Goal: Task Accomplishment & Management: Use online tool/utility

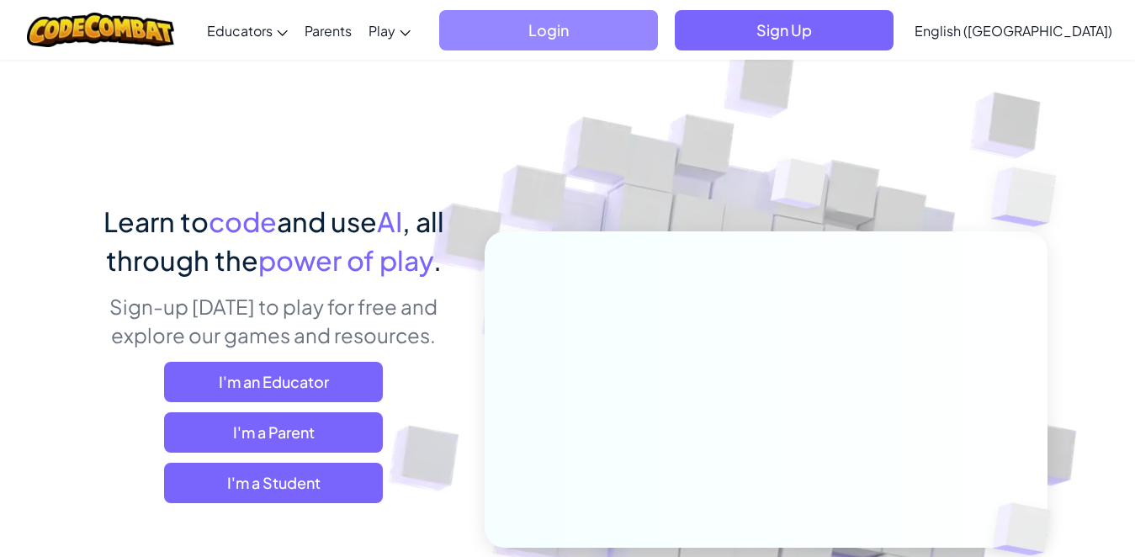
click at [614, 12] on span "Login" at bounding box center [548, 30] width 219 height 40
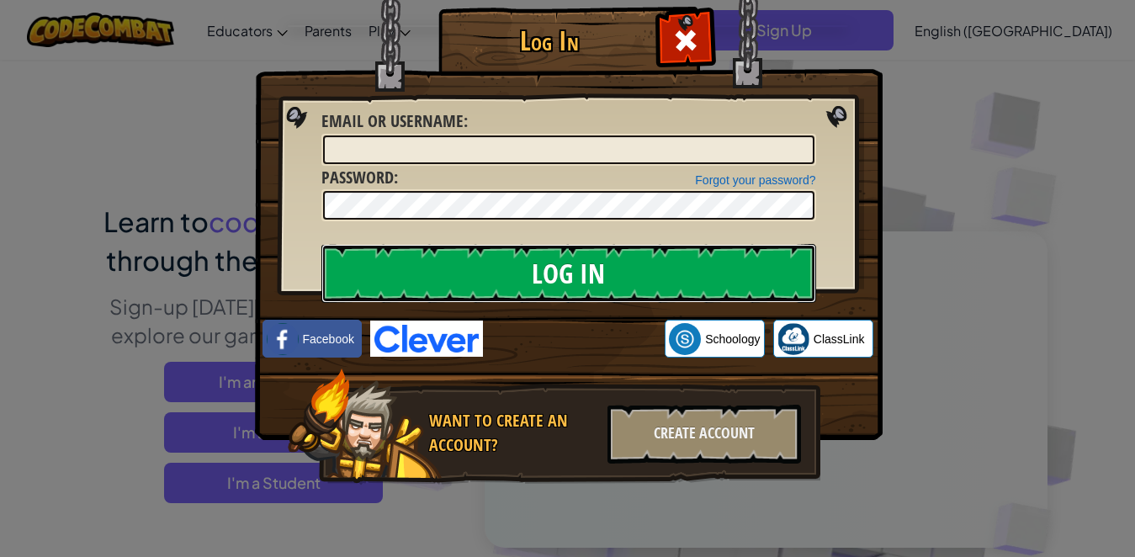
click at [632, 274] on input "Log In" at bounding box center [569, 273] width 495 height 59
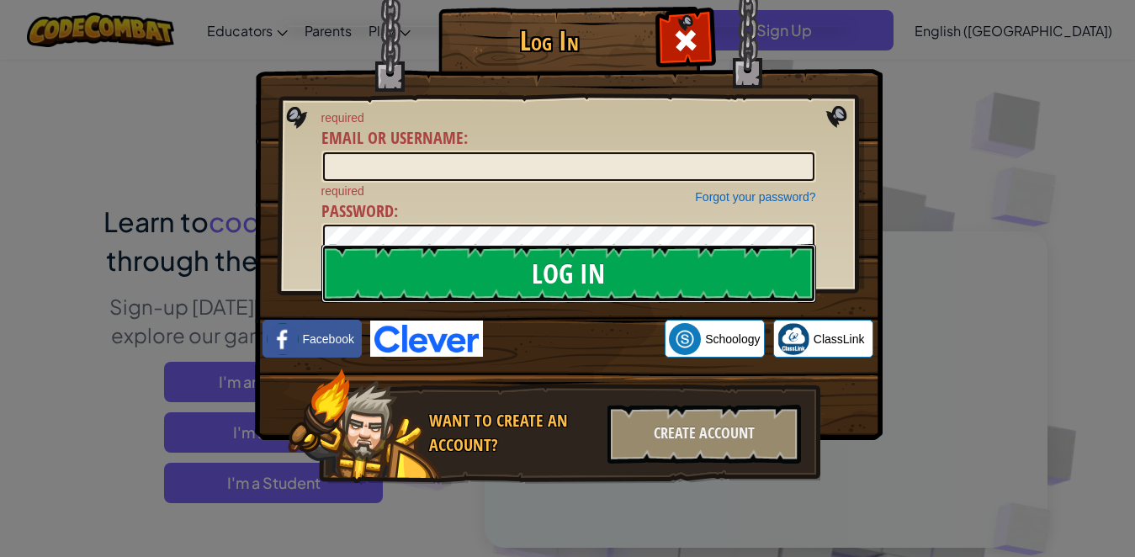
click at [632, 274] on input "Log In" at bounding box center [569, 273] width 495 height 59
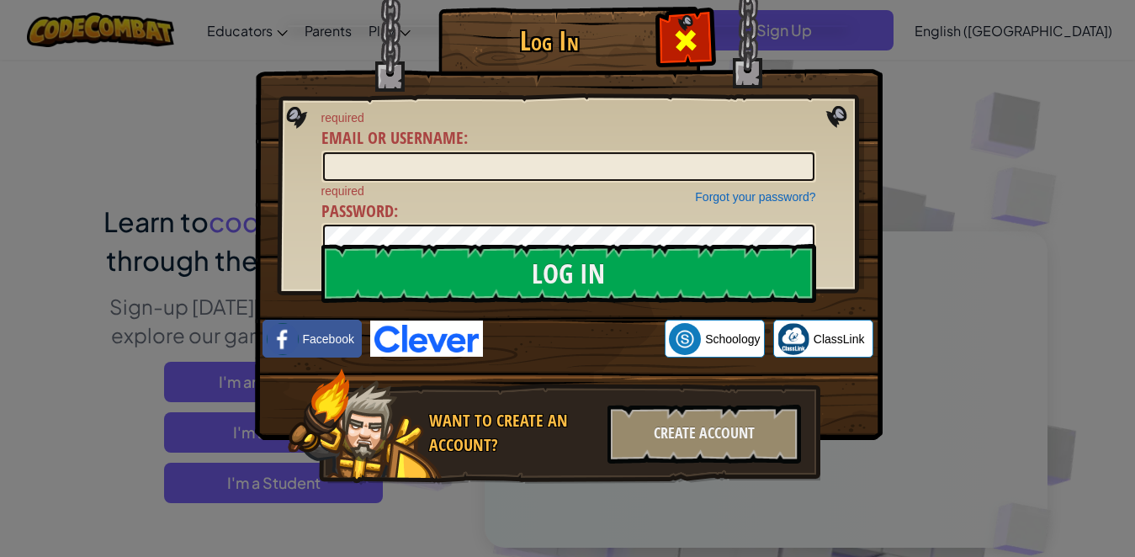
click at [705, 29] on div at bounding box center [685, 38] width 53 height 53
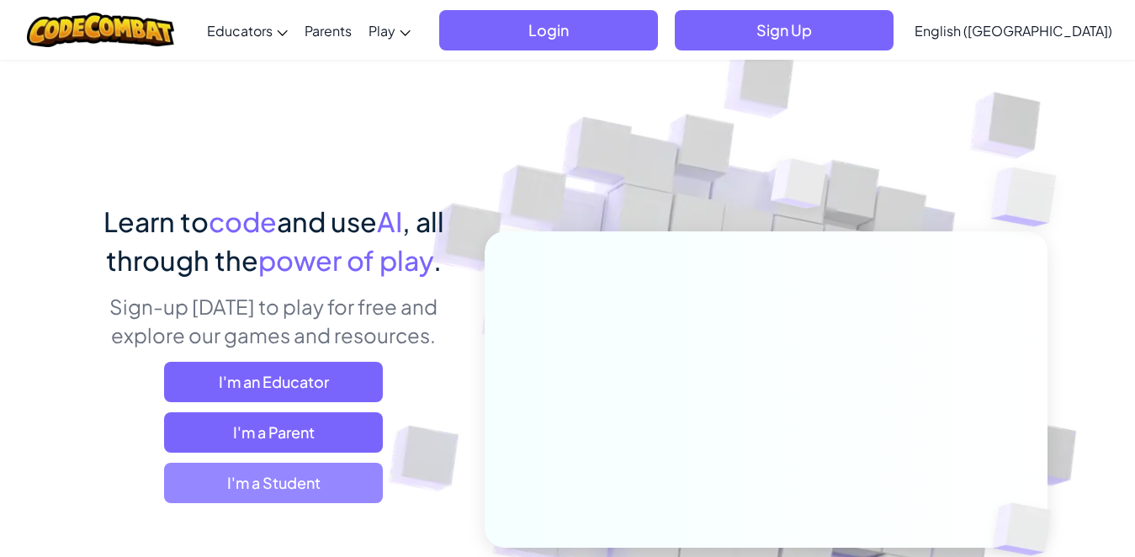
click at [339, 463] on span "I'm a Student" at bounding box center [273, 483] width 219 height 40
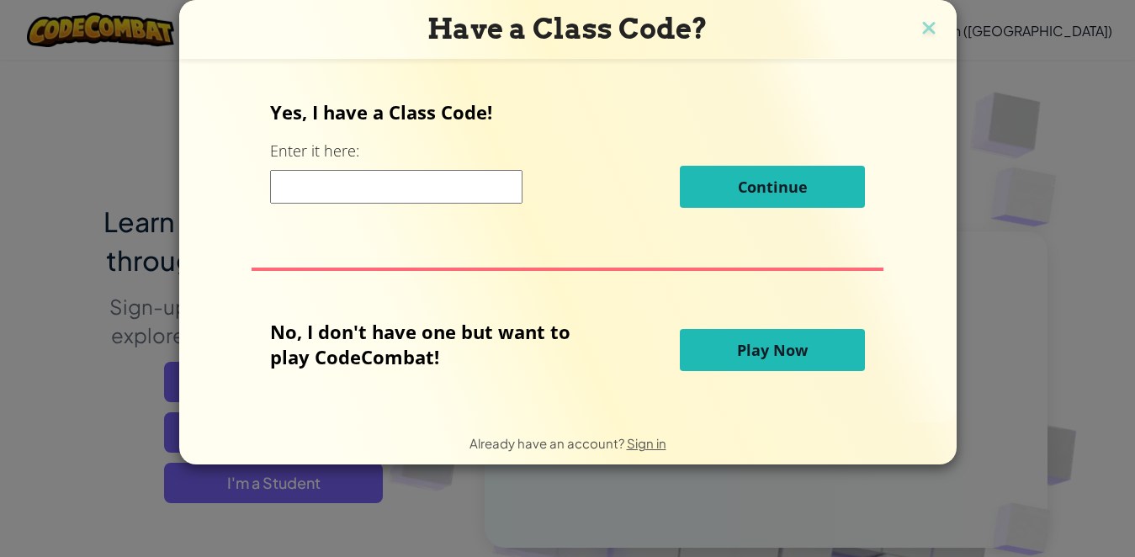
click at [706, 329] on button "Play Now" at bounding box center [772, 350] width 185 height 42
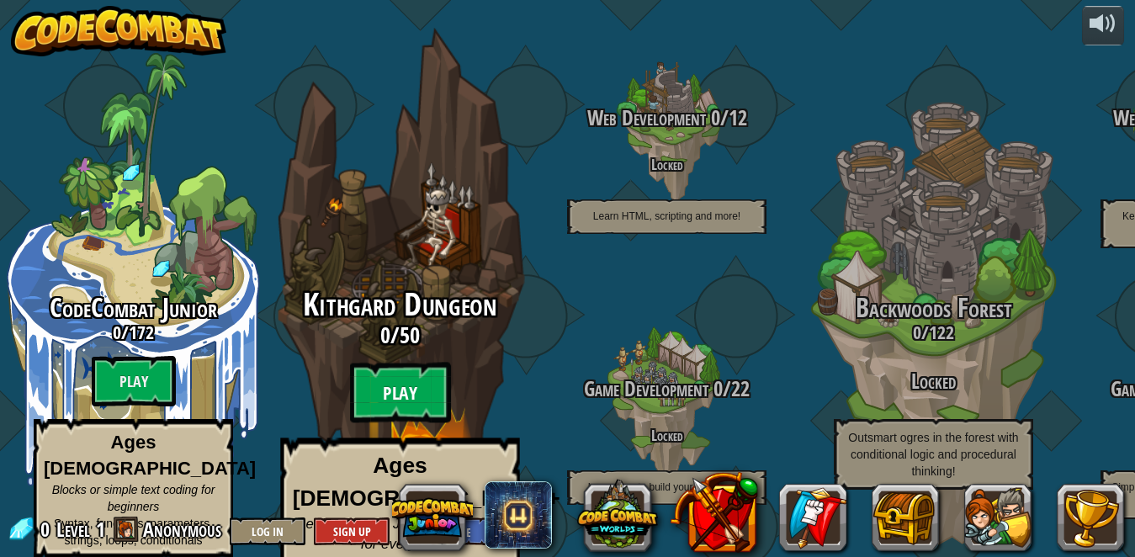
click at [407, 367] on btn "Play" at bounding box center [400, 393] width 101 height 61
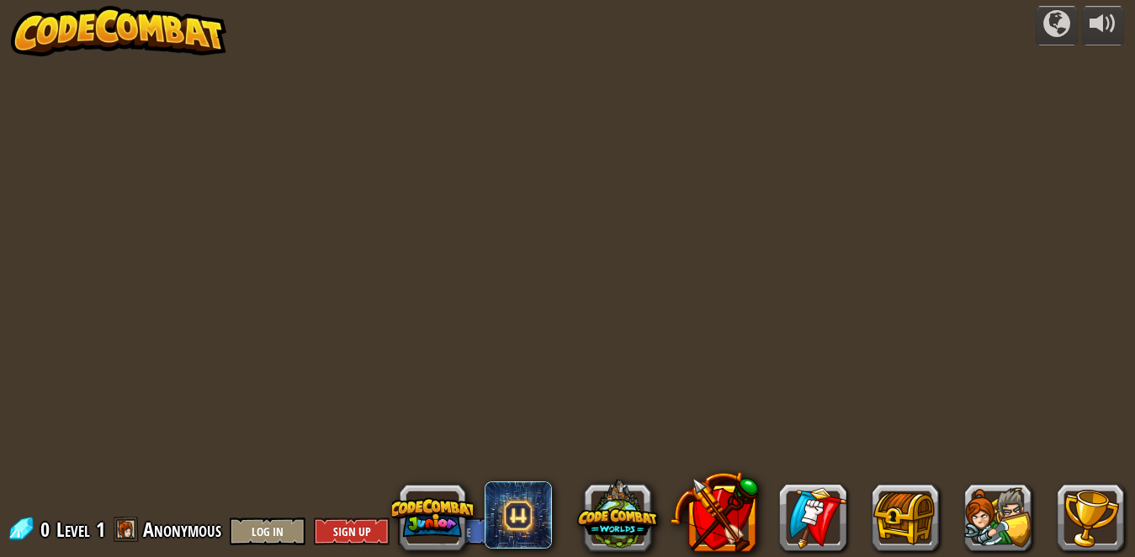
click at [404, 367] on div at bounding box center [567, 278] width 853 height 557
click at [404, 366] on div at bounding box center [567, 278] width 853 height 557
click at [508, 216] on div at bounding box center [567, 278] width 853 height 557
click at [508, 215] on div at bounding box center [567, 278] width 853 height 557
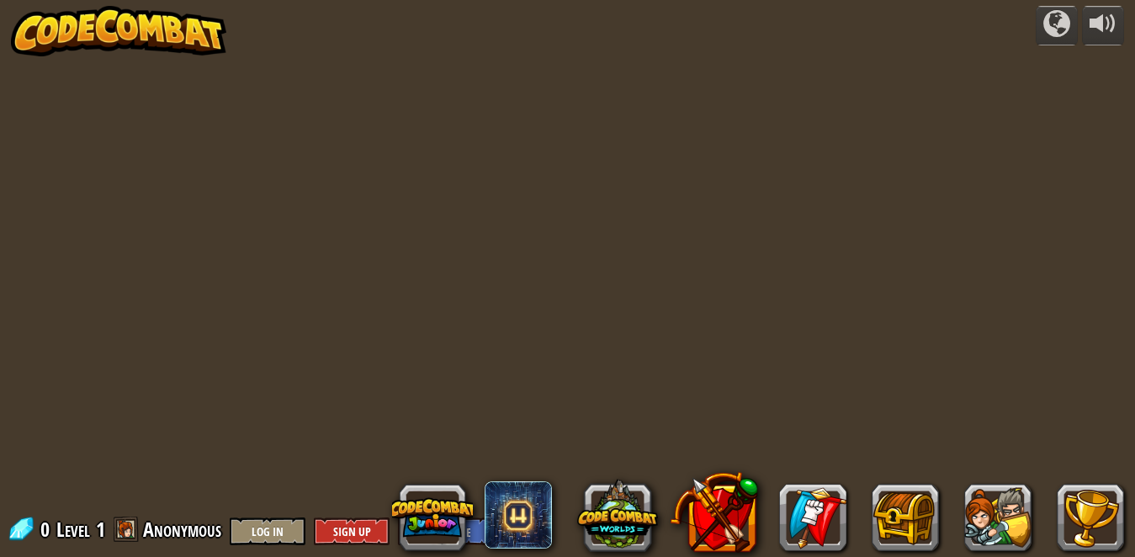
click at [508, 215] on div at bounding box center [567, 278] width 853 height 557
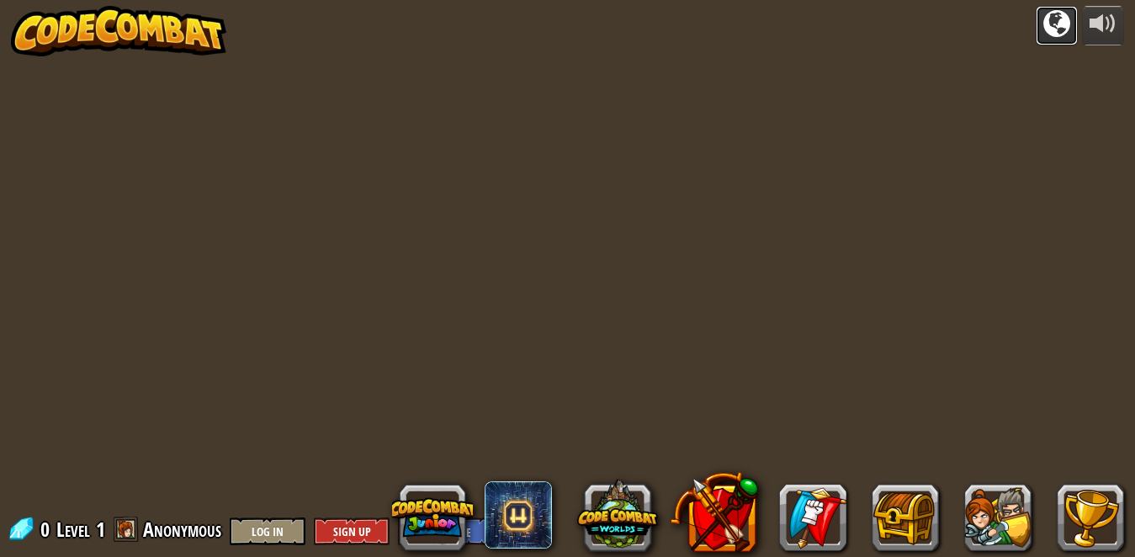
click at [1049, 40] on button at bounding box center [1057, 26] width 42 height 40
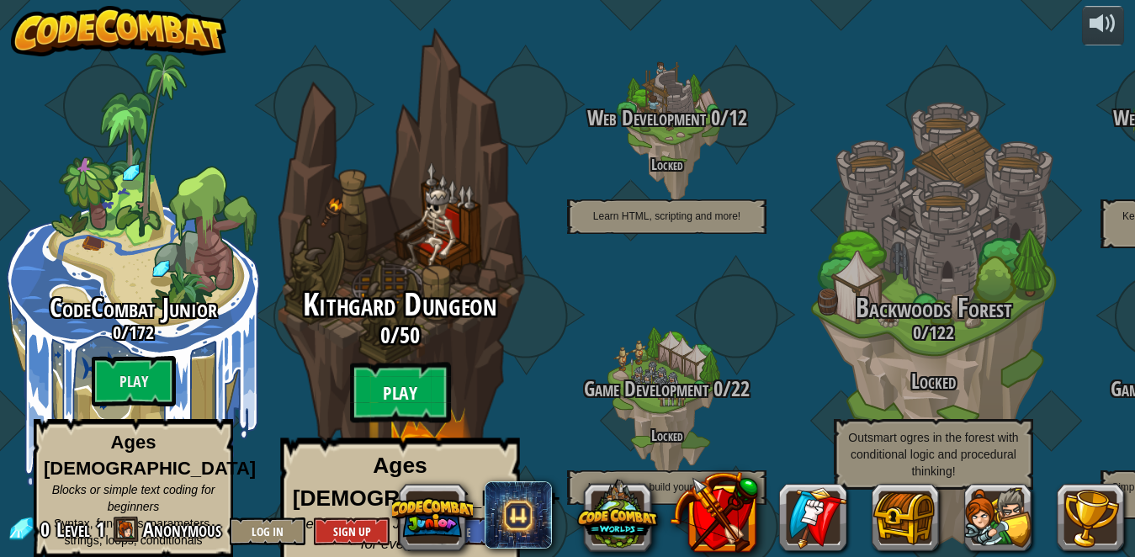
click at [412, 372] on btn "Play" at bounding box center [400, 393] width 101 height 61
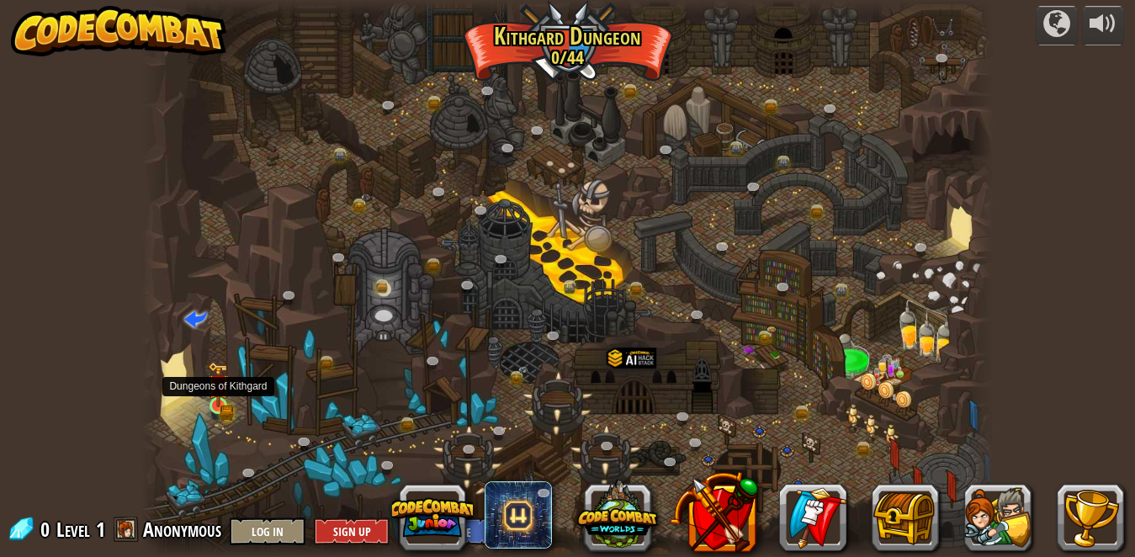
click at [214, 405] on img at bounding box center [218, 384] width 20 height 45
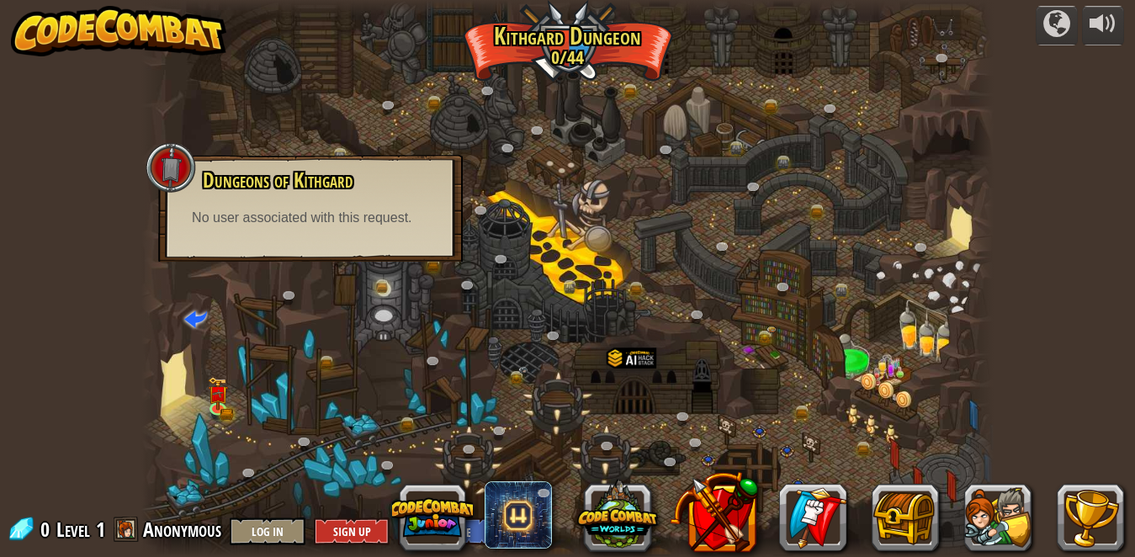
click at [0, 0] on button "Play" at bounding box center [0, 0] width 0 height 0
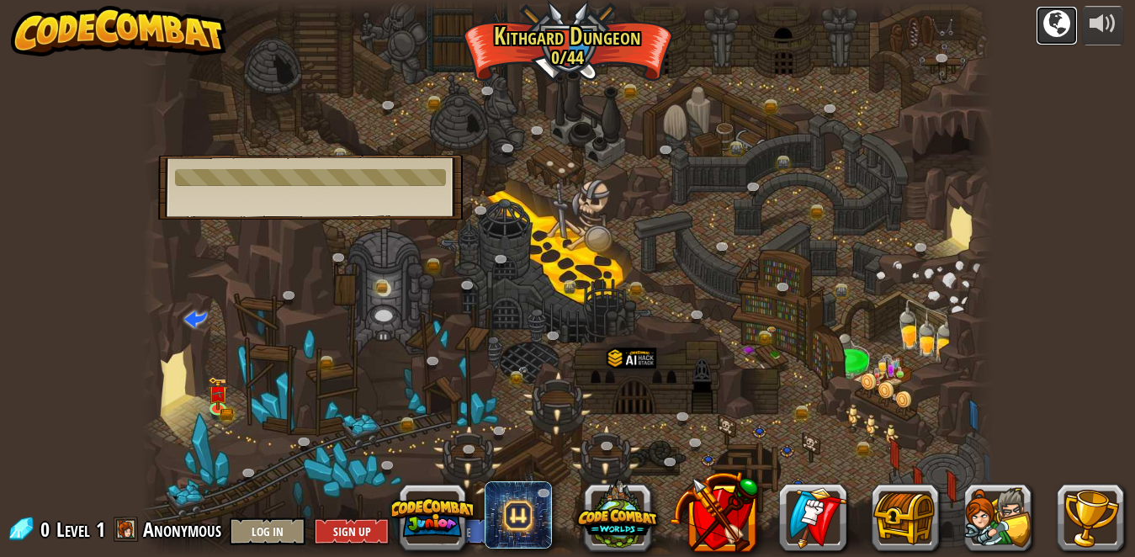
click at [1049, 15] on div at bounding box center [1057, 23] width 27 height 27
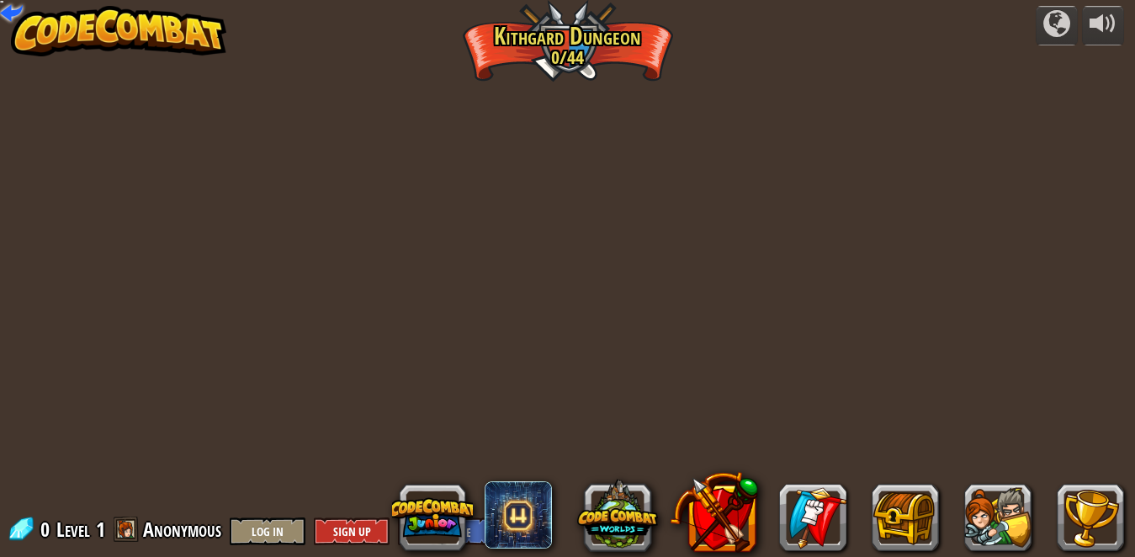
click at [396, 346] on div "powered by Twisted Canyon (Locked) Challenge: collect the most gold using all t…" at bounding box center [567, 278] width 1135 height 557
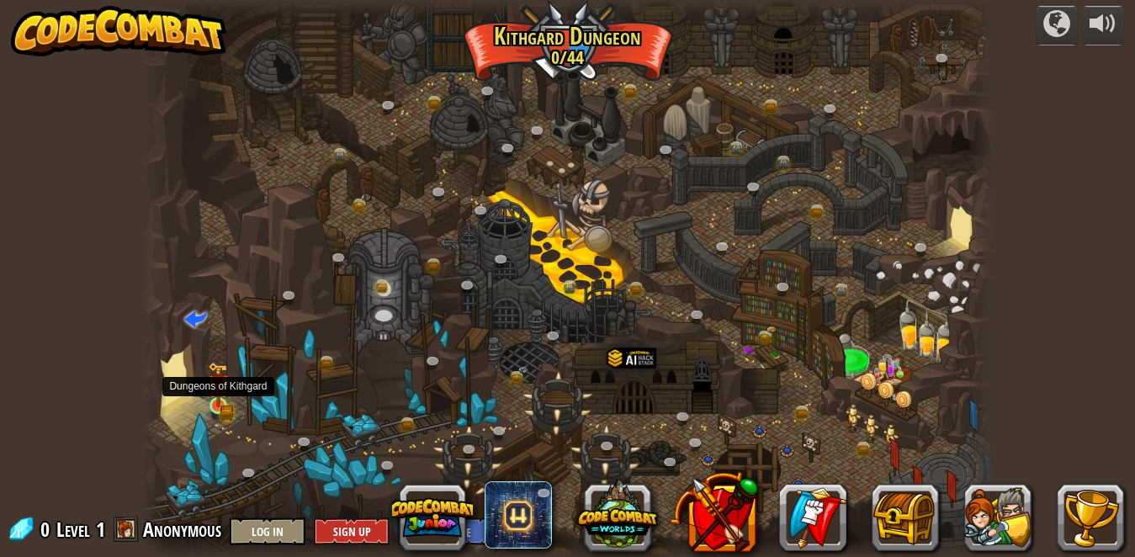
click at [222, 388] on img at bounding box center [218, 386] width 12 height 12
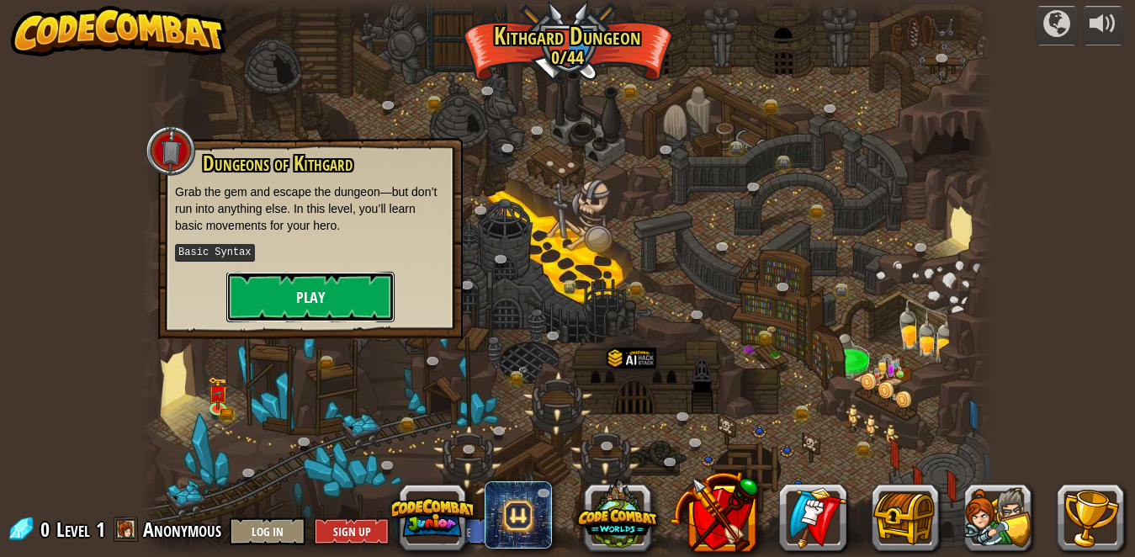
click at [269, 295] on button "Play" at bounding box center [310, 297] width 168 height 51
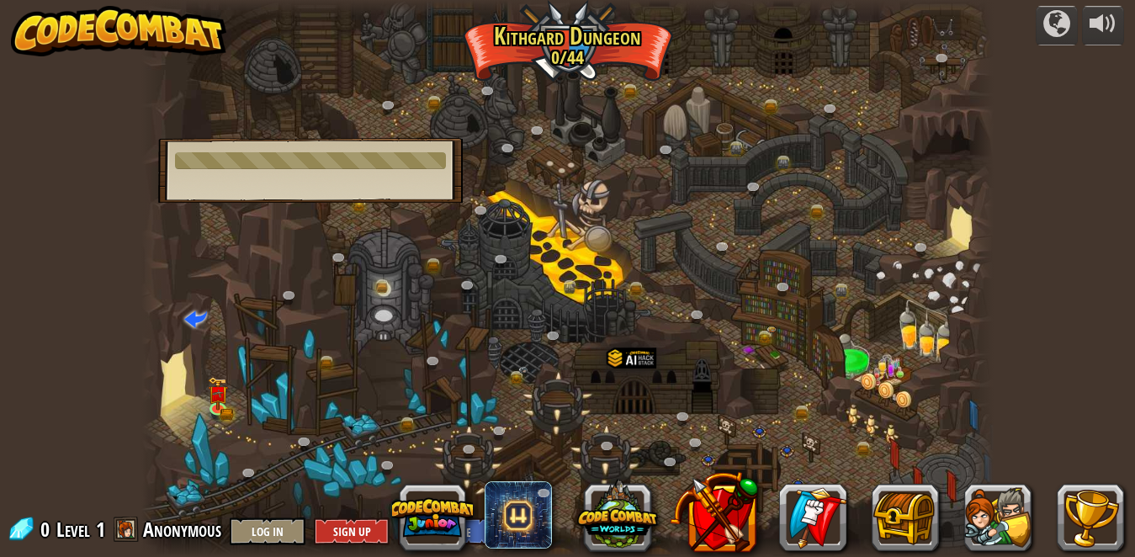
click at [356, 146] on div "Dungeons of [PERSON_NAME] Grab the gem and escape the dungeon—but don’t run int…" at bounding box center [310, 170] width 305 height 65
click at [279, 264] on div at bounding box center [567, 278] width 853 height 557
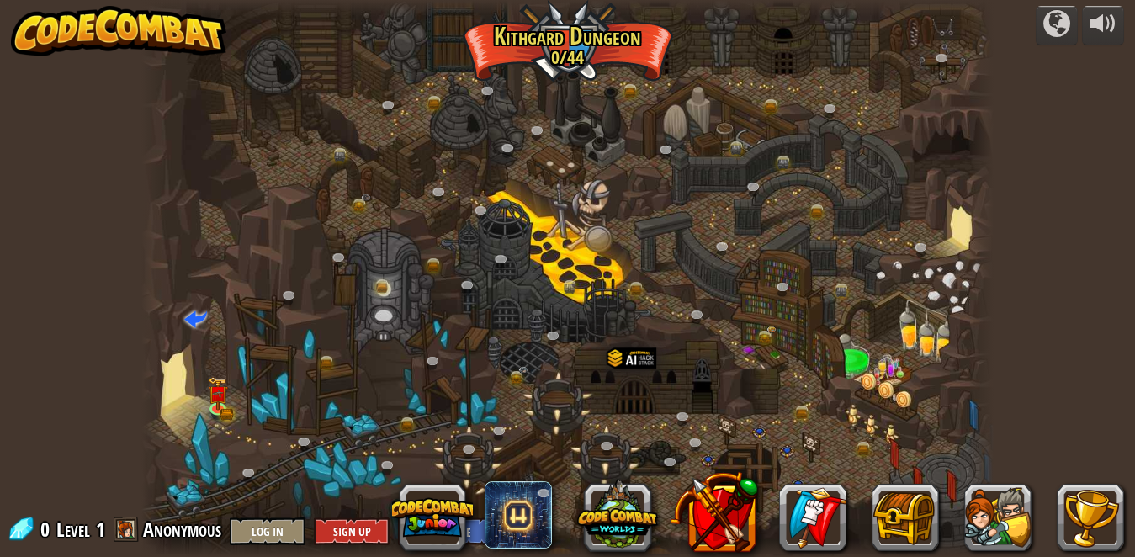
click at [279, 264] on div at bounding box center [567, 278] width 853 height 557
drag, startPoint x: 279, startPoint y: 264, endPoint x: 238, endPoint y: 391, distance: 132.8
click at [238, 391] on div at bounding box center [567, 278] width 853 height 557
click at [213, 391] on img at bounding box center [218, 386] width 12 height 12
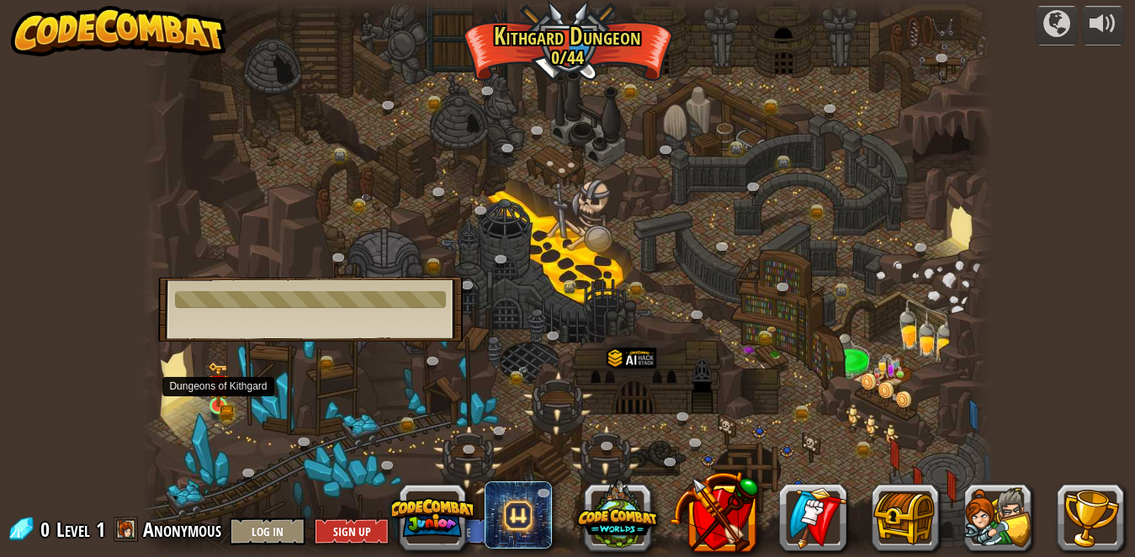
click at [213, 391] on img at bounding box center [218, 386] width 12 height 12
click at [214, 391] on img at bounding box center [218, 386] width 12 height 12
drag, startPoint x: 214, startPoint y: 392, endPoint x: 216, endPoint y: 403, distance: 11.2
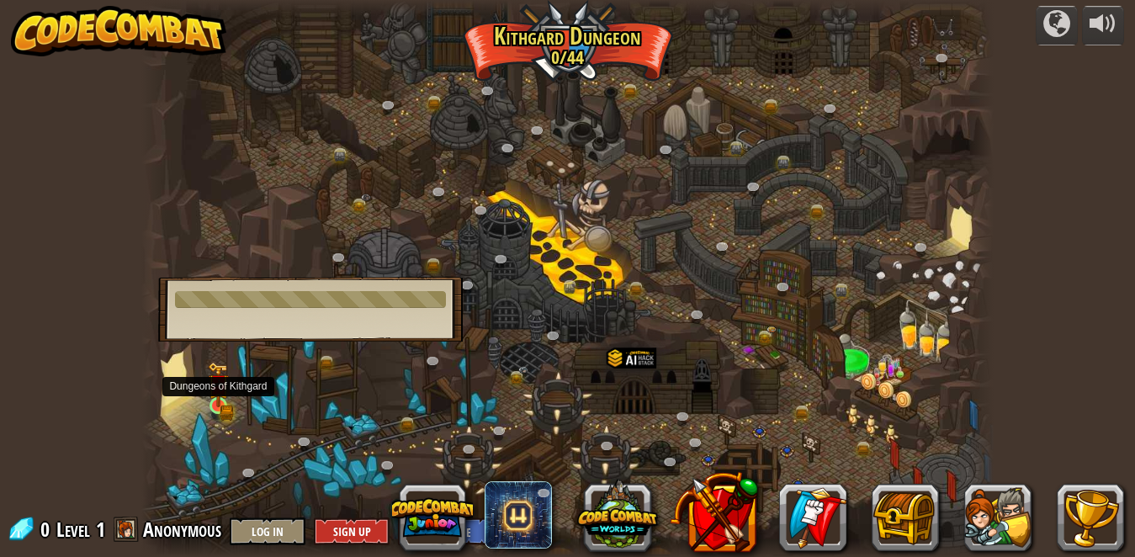
click at [216, 403] on div at bounding box center [218, 405] width 17 height 17
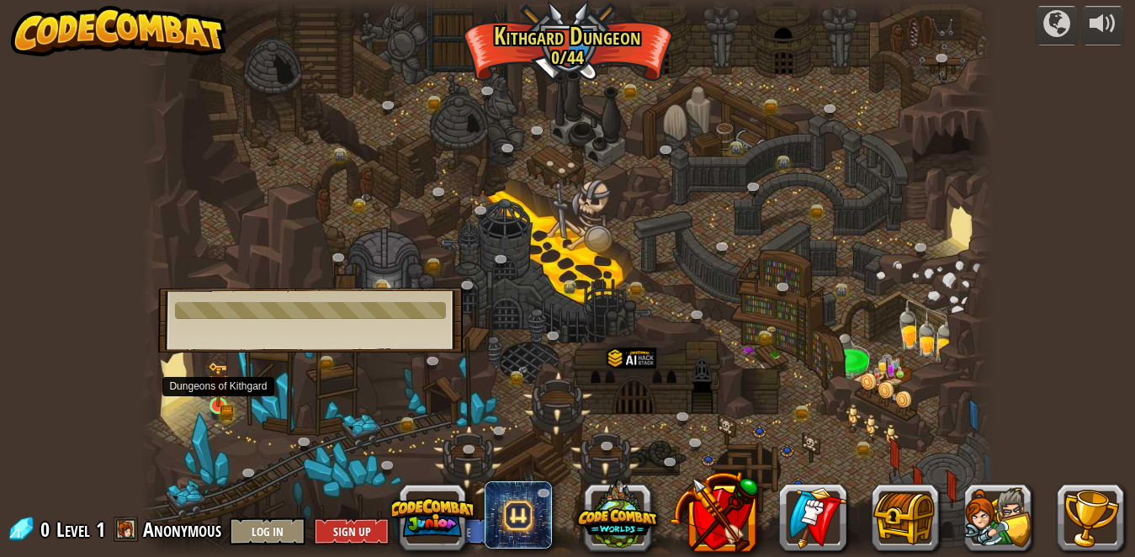
click at [216, 403] on img at bounding box center [218, 384] width 20 height 45
drag, startPoint x: 216, startPoint y: 403, endPoint x: 512, endPoint y: 132, distance: 400.9
click at [512, 132] on div "Twisted Canyon (Locked) Challenge: collect the most gold using all the programm…" at bounding box center [567, 278] width 853 height 557
